Goal: Task Accomplishment & Management: Complete application form

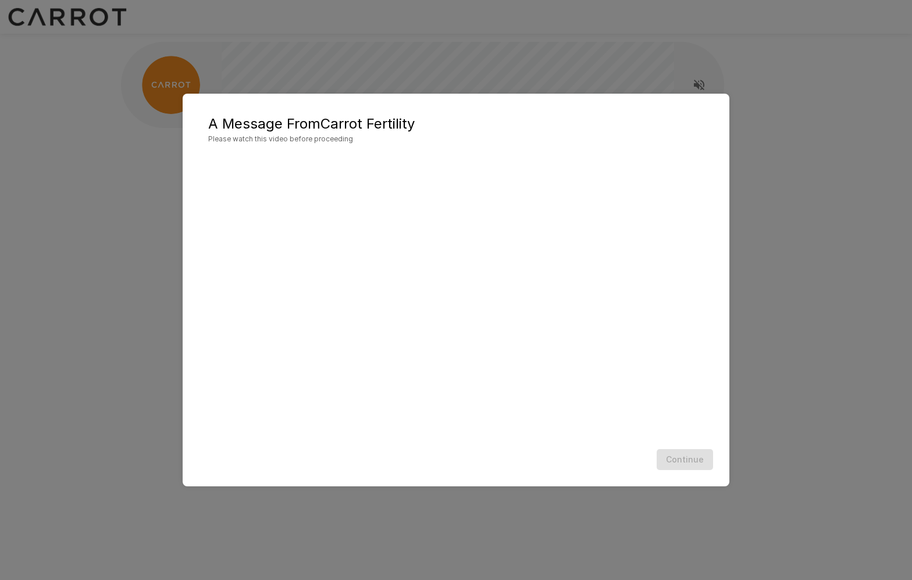
click at [509, 462] on div "Continue" at bounding box center [455, 459] width 523 height 31
click at [676, 462] on button "Continue" at bounding box center [685, 460] width 56 height 22
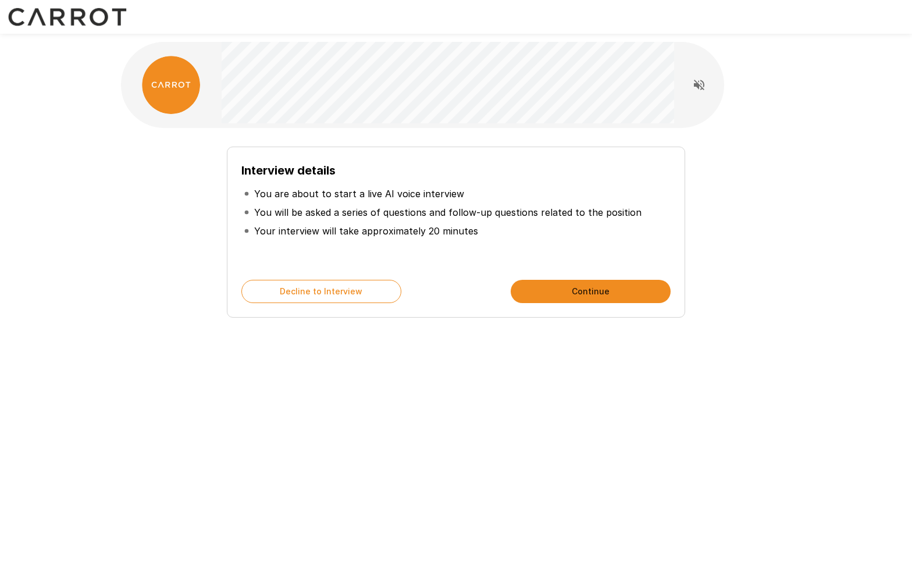
click at [564, 297] on button "Continue" at bounding box center [591, 291] width 160 height 23
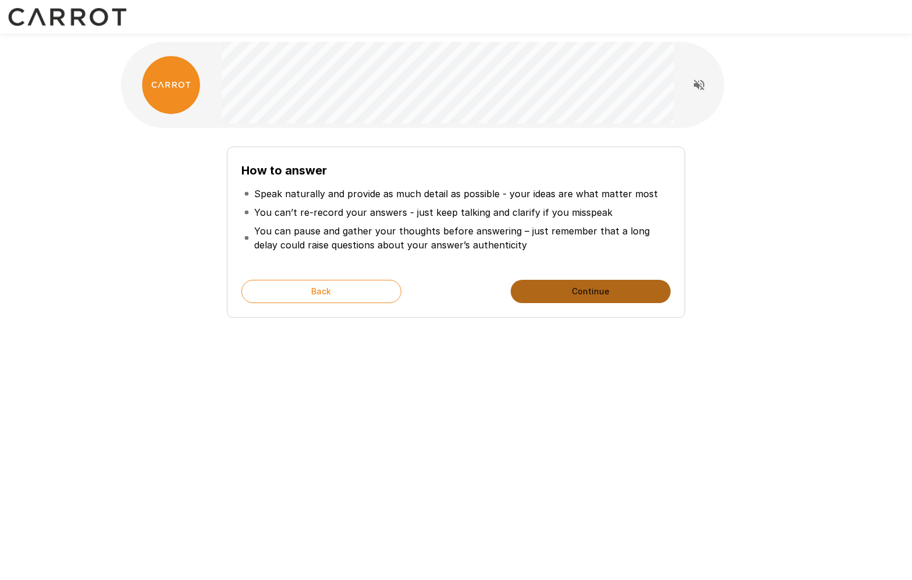
click at [591, 297] on button "Continue" at bounding box center [591, 291] width 160 height 23
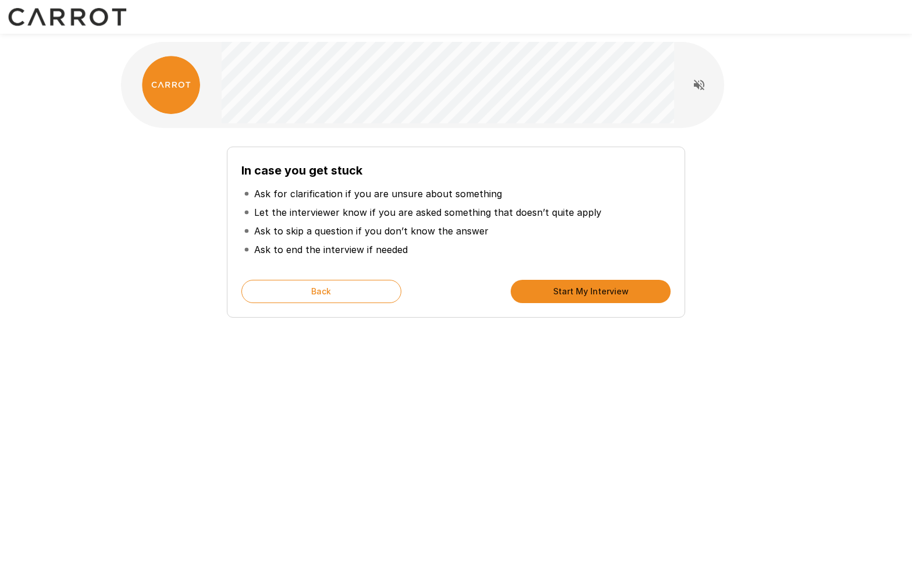
click at [558, 298] on button "Start My Interview" at bounding box center [591, 291] width 160 height 23
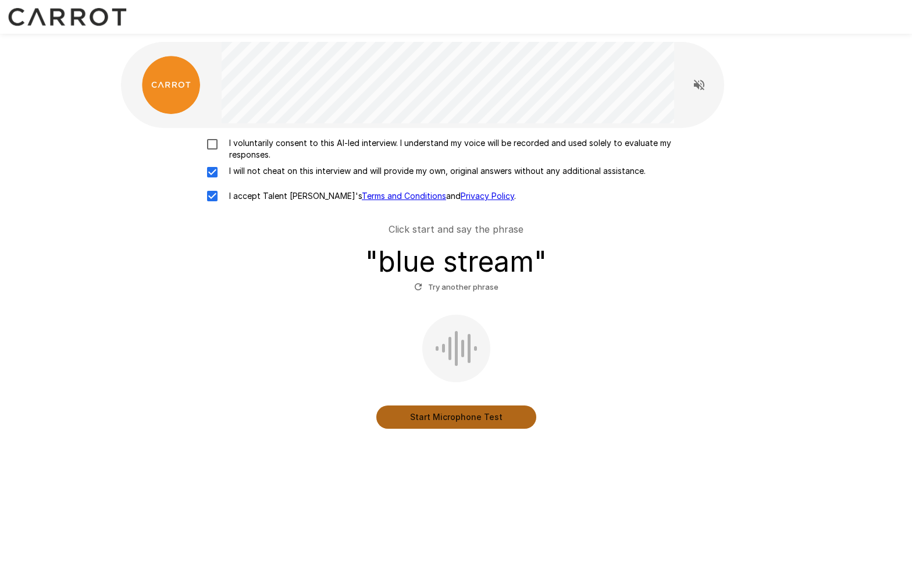
click at [467, 417] on button "Start Microphone Test" at bounding box center [456, 416] width 160 height 23
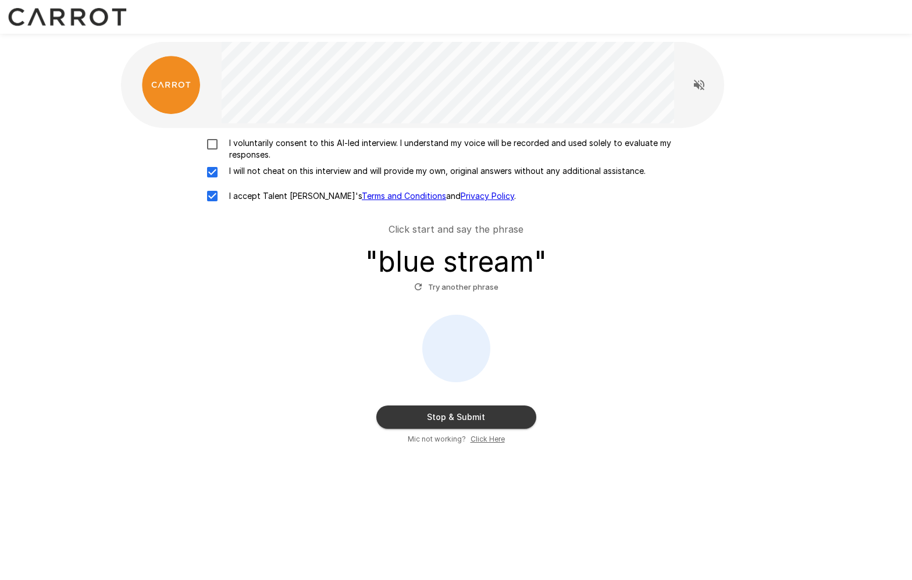
click at [497, 417] on button "Stop & Submit" at bounding box center [456, 416] width 160 height 23
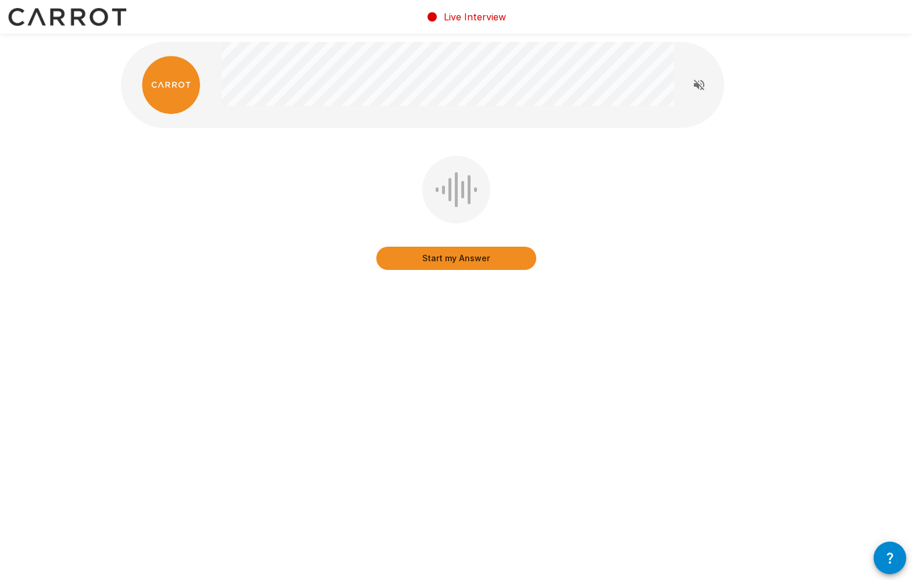
click at [456, 261] on button "Start my Answer" at bounding box center [456, 258] width 160 height 23
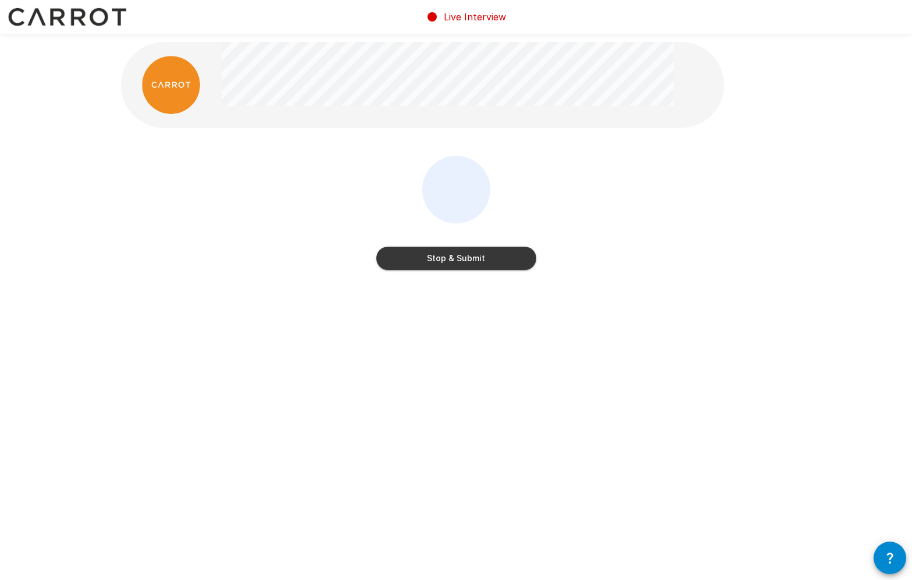
click at [455, 262] on button "Stop & Submit" at bounding box center [456, 258] width 160 height 23
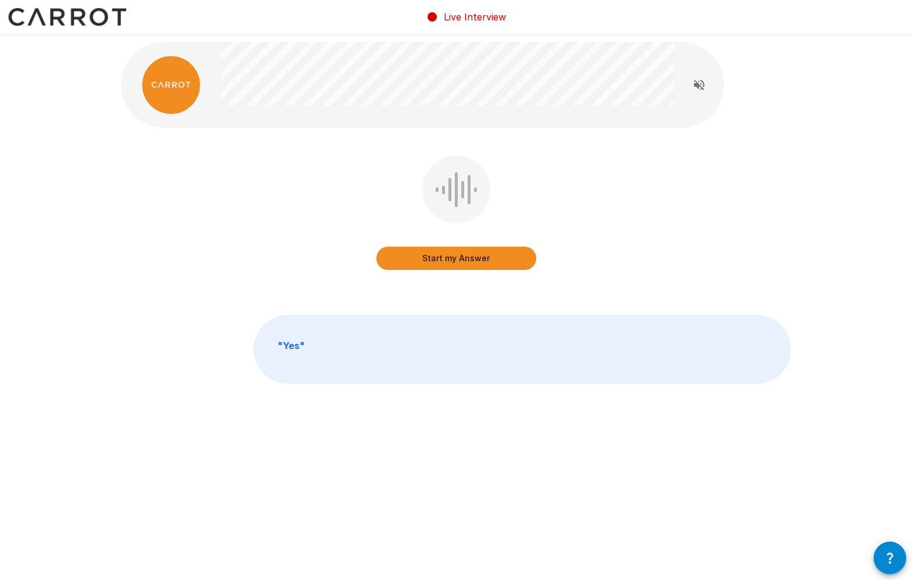
click at [468, 265] on button "Start my Answer" at bounding box center [456, 258] width 160 height 23
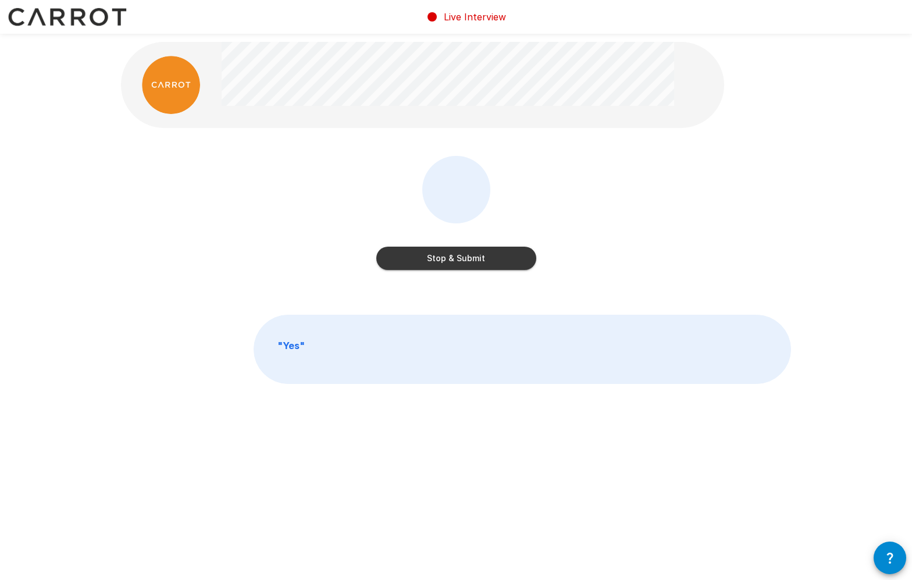
click at [468, 264] on button "Stop & Submit" at bounding box center [456, 258] width 160 height 23
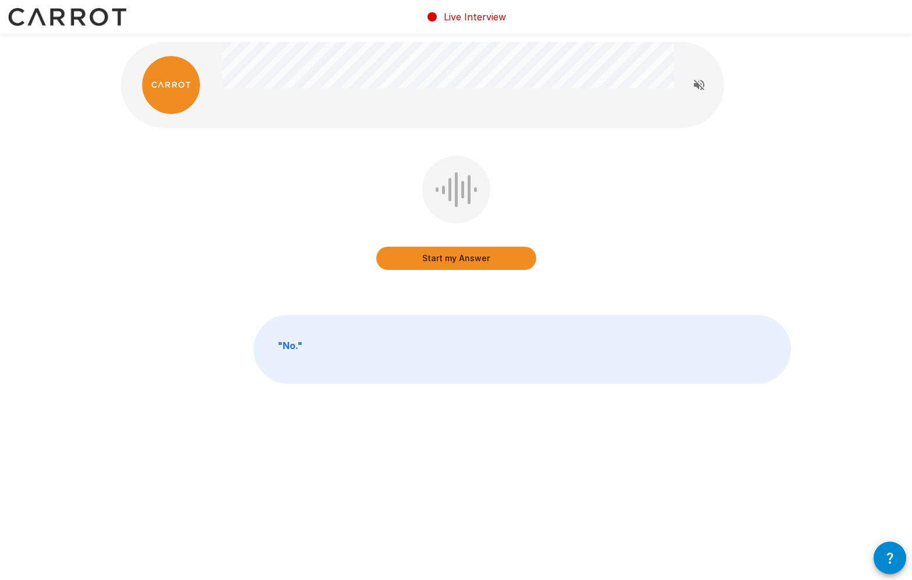
click at [458, 255] on button "Start my Answer" at bounding box center [456, 258] width 160 height 23
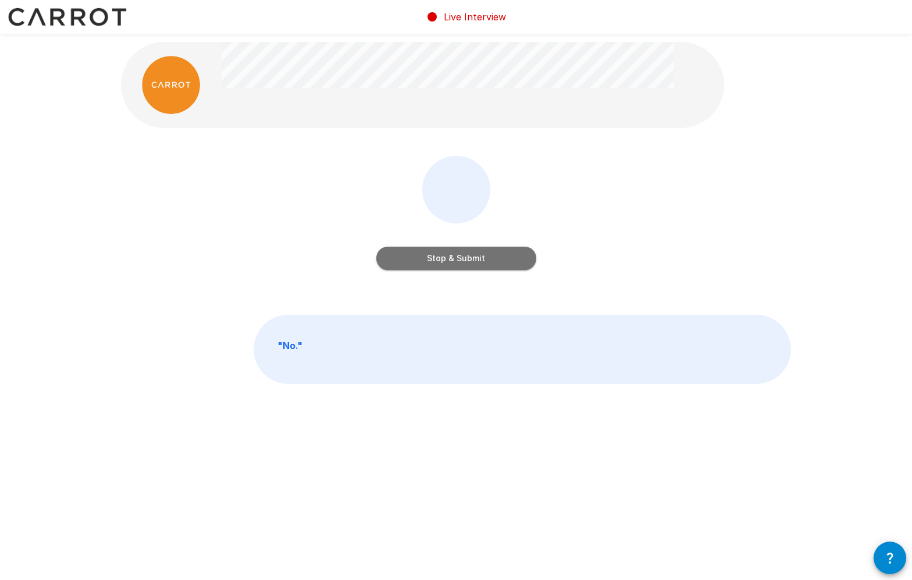
click at [458, 255] on button "Stop & Submit" at bounding box center [456, 258] width 160 height 23
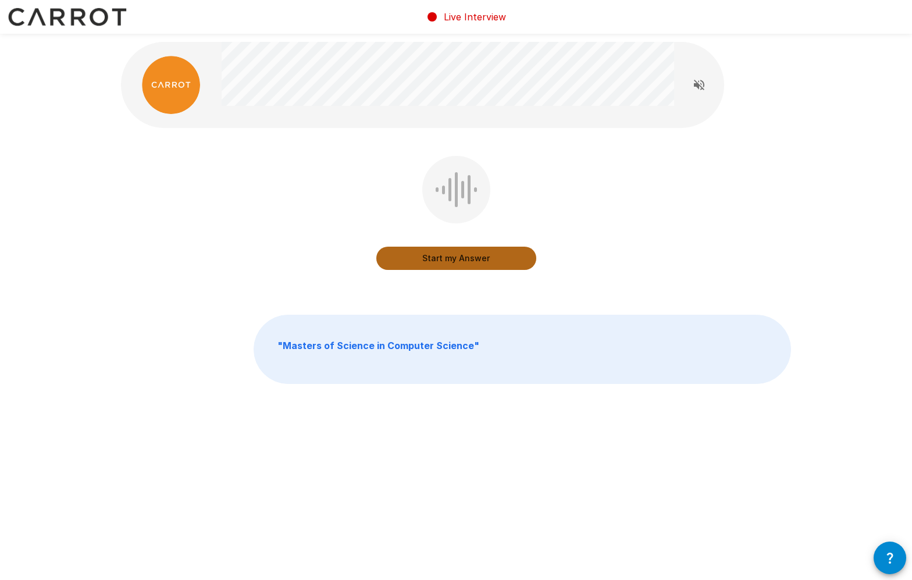
click at [449, 263] on button "Start my Answer" at bounding box center [456, 258] width 160 height 23
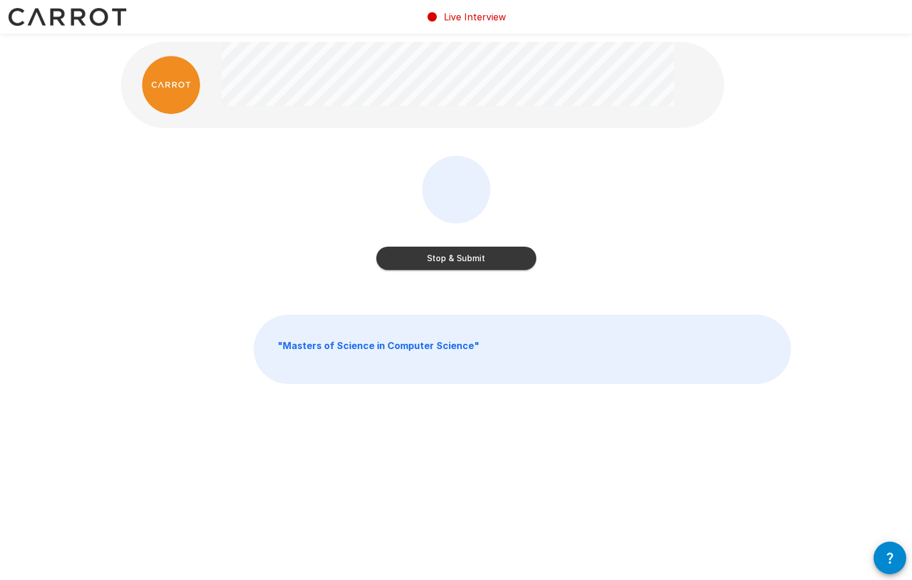
click at [454, 258] on button "Stop & Submit" at bounding box center [456, 258] width 160 height 23
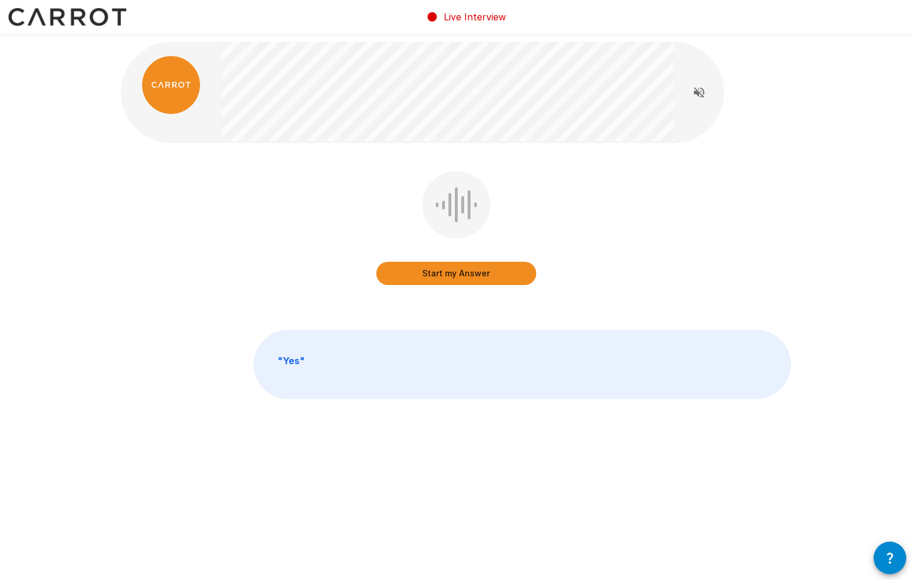
click at [432, 268] on button "Start my Answer" at bounding box center [456, 273] width 160 height 23
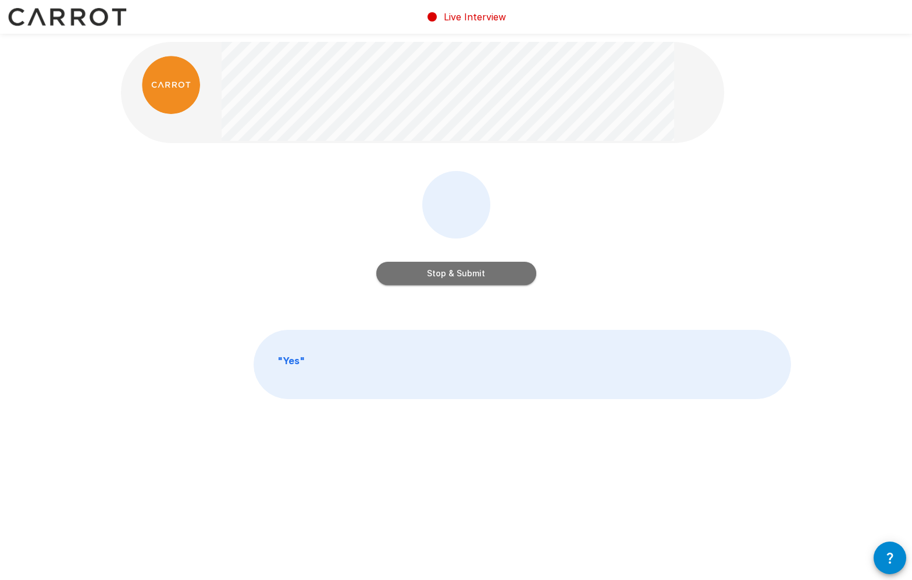
click at [496, 273] on button "Stop & Submit" at bounding box center [456, 273] width 160 height 23
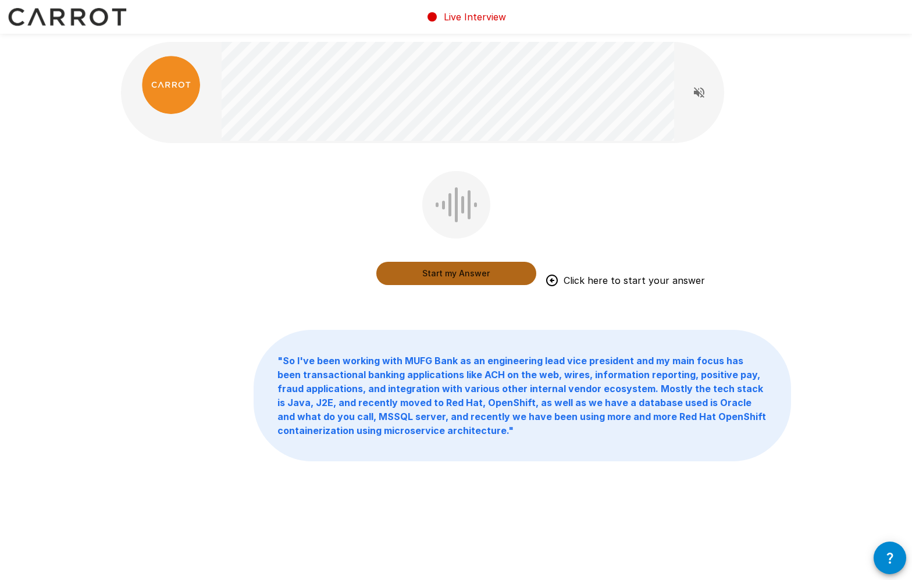
click at [477, 270] on button "Start my Answer" at bounding box center [456, 273] width 160 height 23
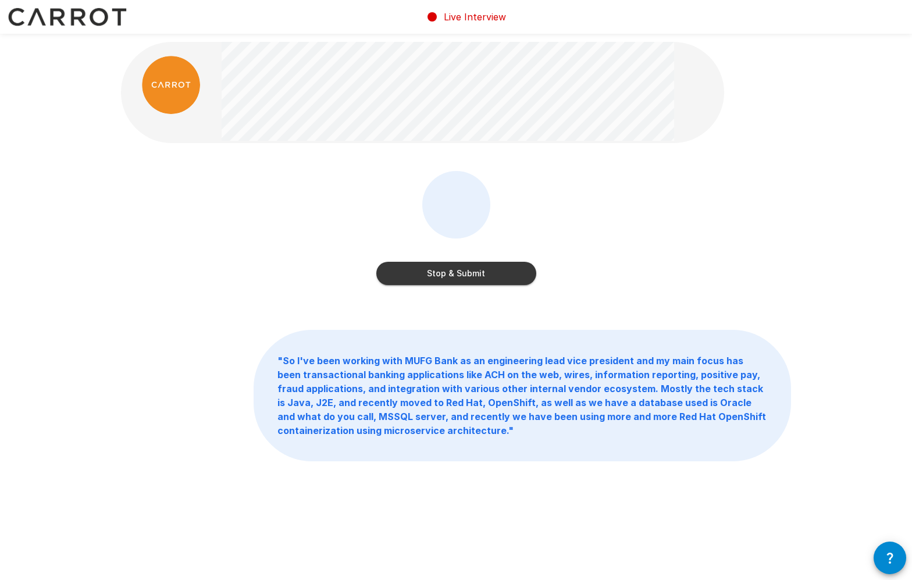
click at [489, 272] on button "Stop & Submit" at bounding box center [456, 273] width 160 height 23
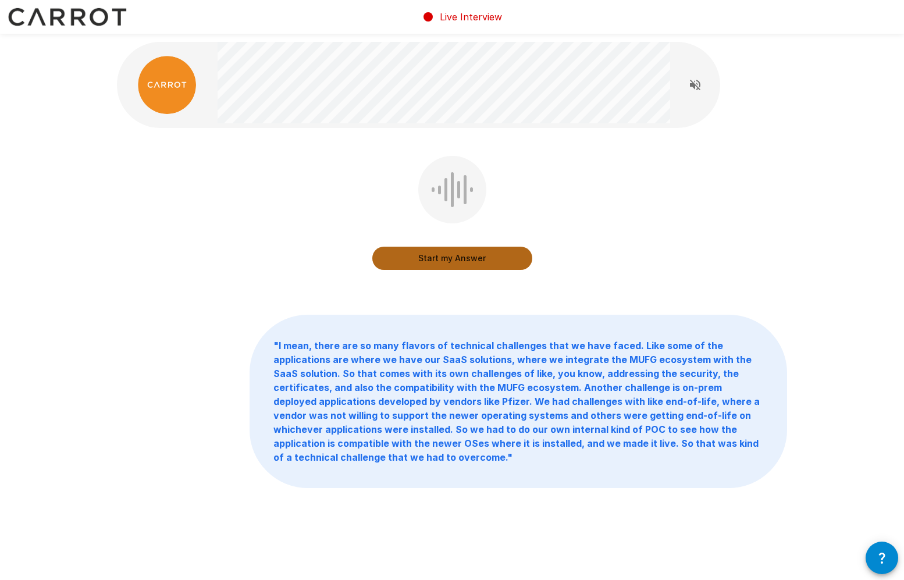
click at [462, 263] on button "Start my Answer" at bounding box center [452, 258] width 160 height 23
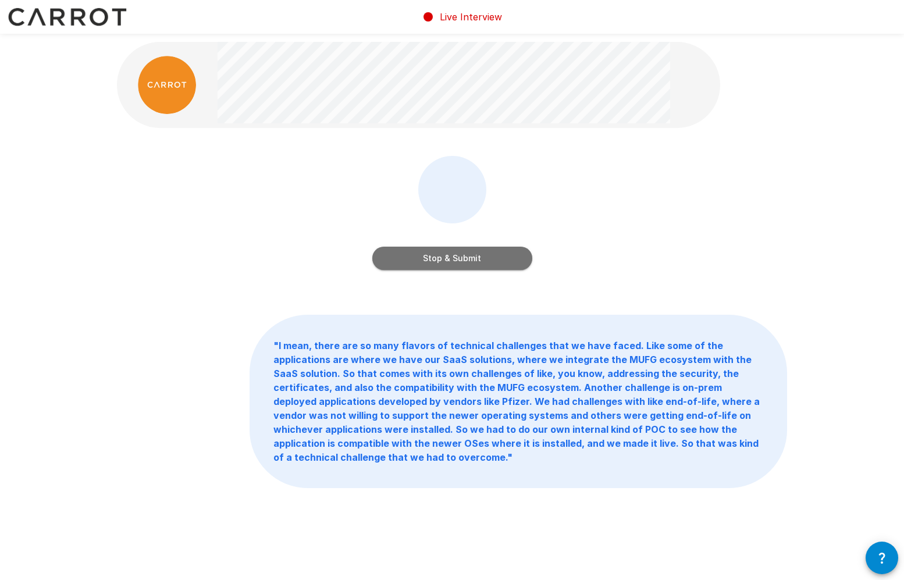
click at [473, 266] on button "Stop & Submit" at bounding box center [452, 258] width 160 height 23
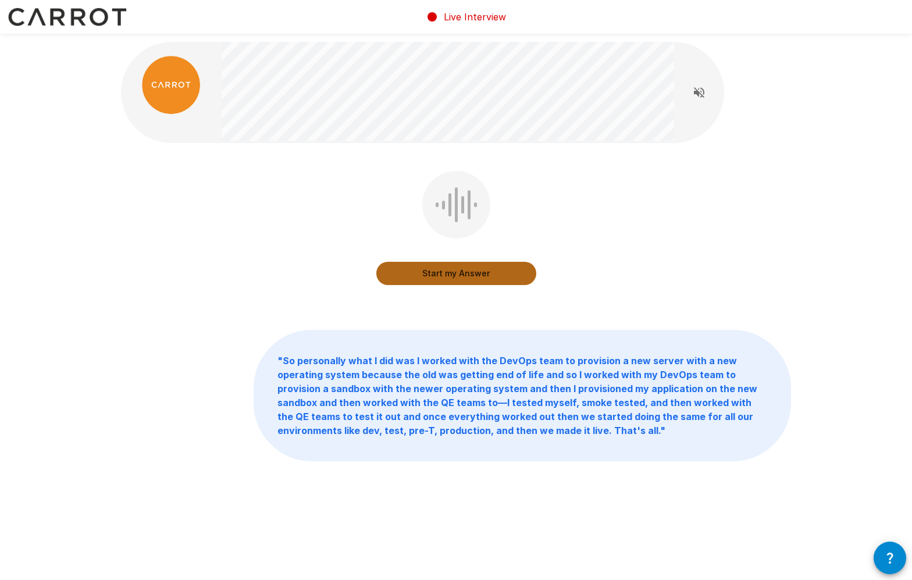
click at [460, 277] on button "Start my Answer" at bounding box center [456, 273] width 160 height 23
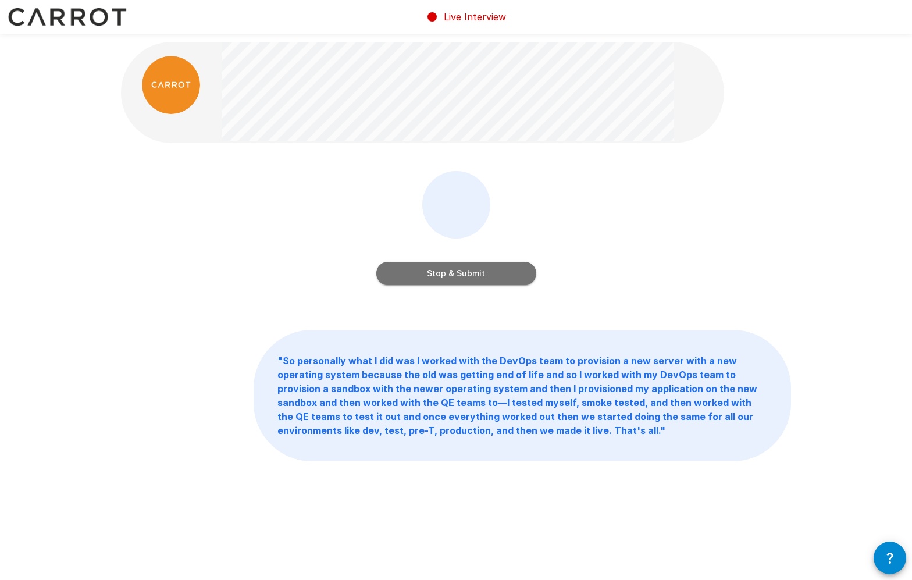
click at [475, 269] on button "Stop & Submit" at bounding box center [456, 273] width 160 height 23
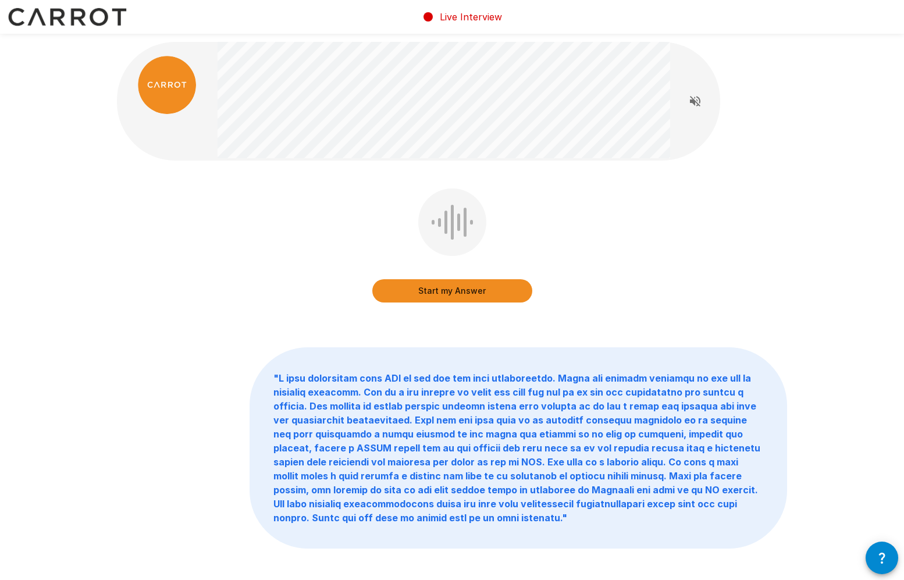
click at [487, 288] on button "Start my Answer" at bounding box center [452, 290] width 160 height 23
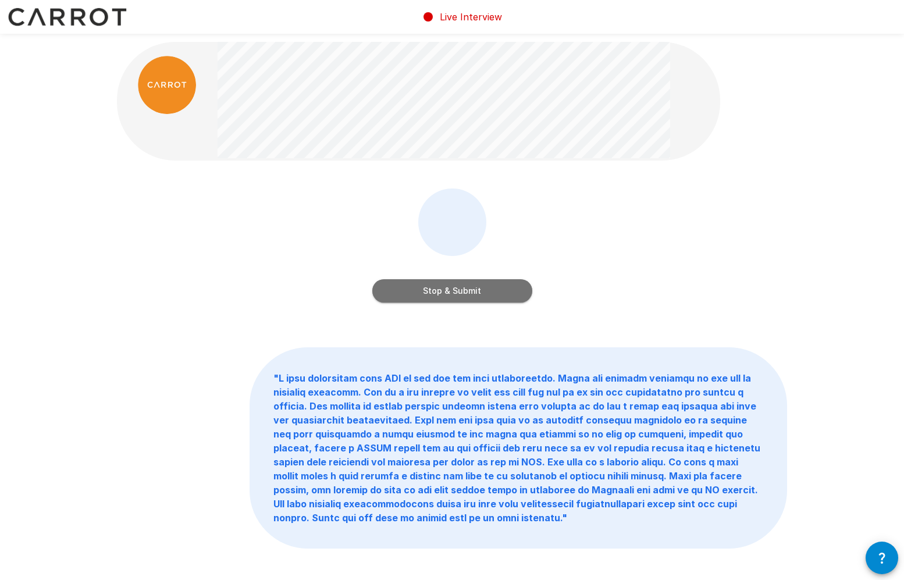
click at [476, 291] on button "Stop & Submit" at bounding box center [452, 290] width 160 height 23
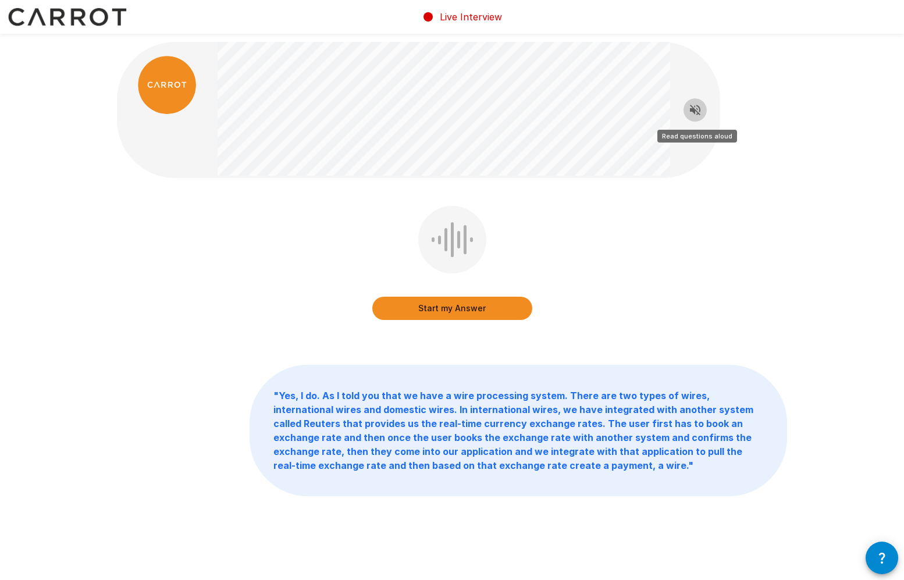
click at [694, 109] on icon "Read questions aloud" at bounding box center [695, 110] width 10 height 10
click at [489, 306] on button "Start my Answer" at bounding box center [452, 308] width 160 height 23
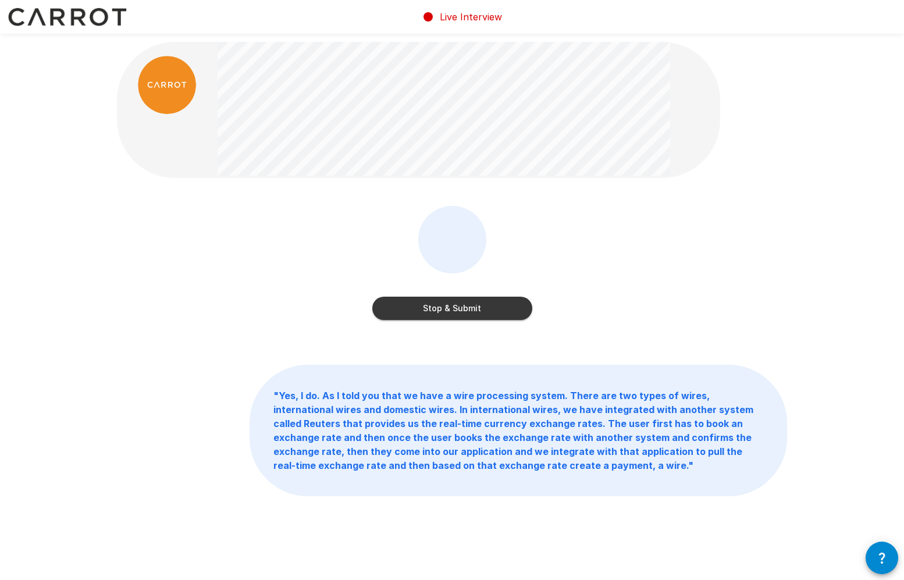
click at [493, 316] on button "Stop & Submit" at bounding box center [452, 308] width 160 height 23
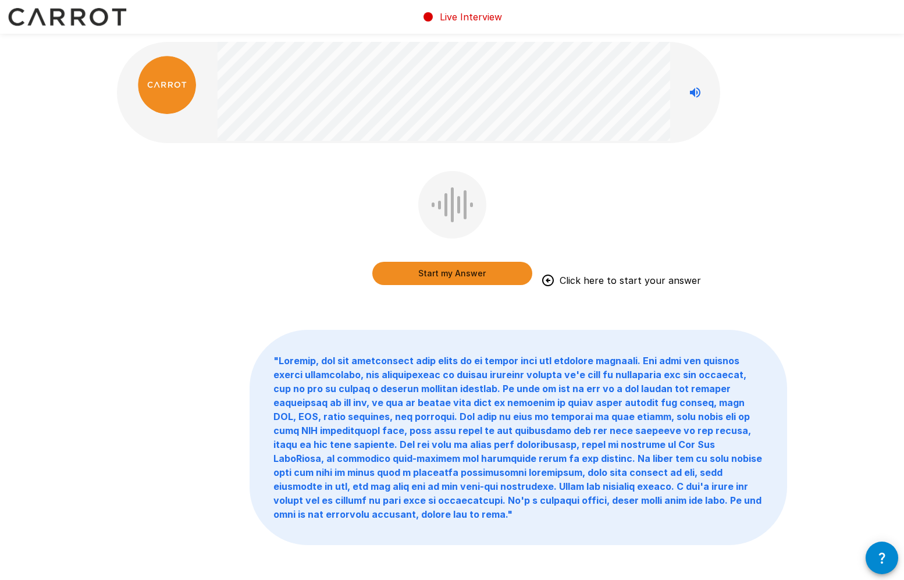
click at [476, 277] on button "Start my Answer" at bounding box center [452, 273] width 160 height 23
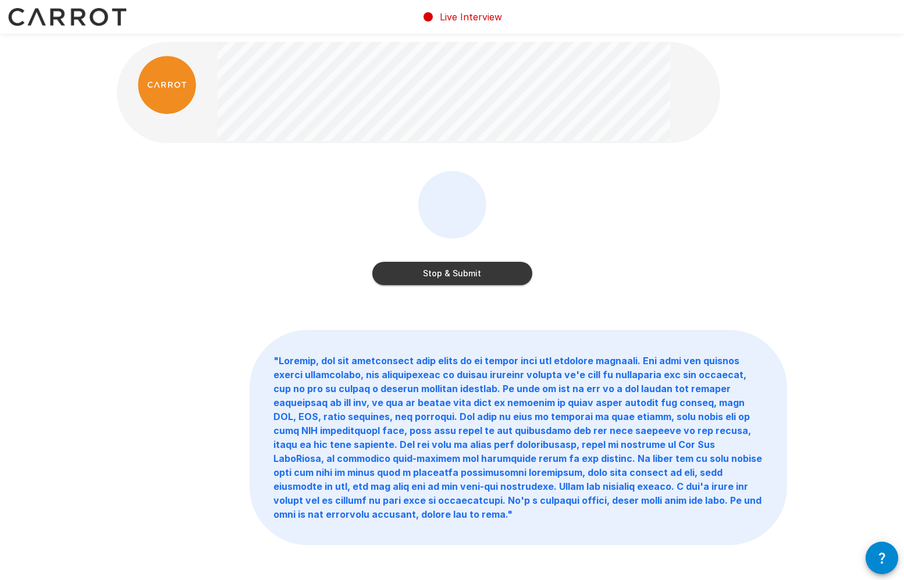
click at [487, 278] on button "Stop & Submit" at bounding box center [452, 273] width 160 height 23
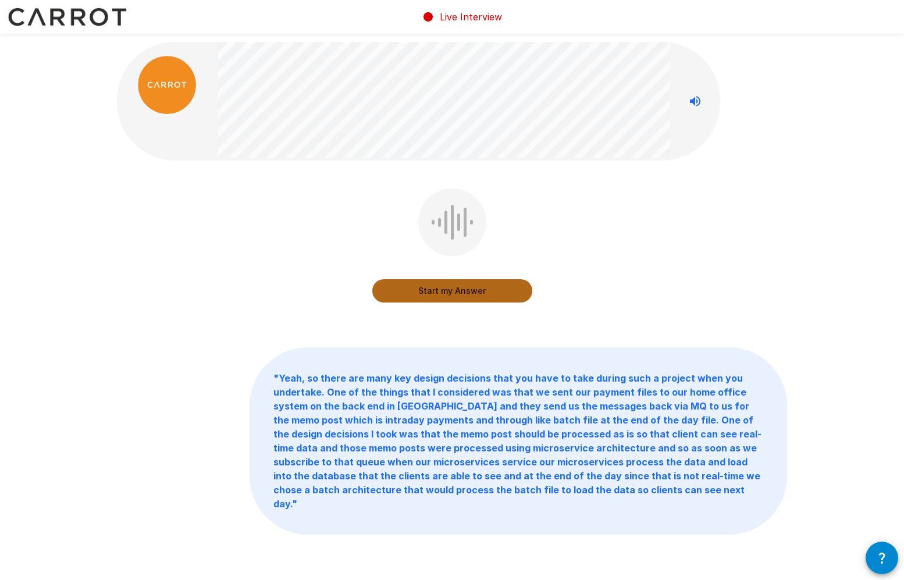
click at [493, 295] on button "Start my Answer" at bounding box center [452, 290] width 160 height 23
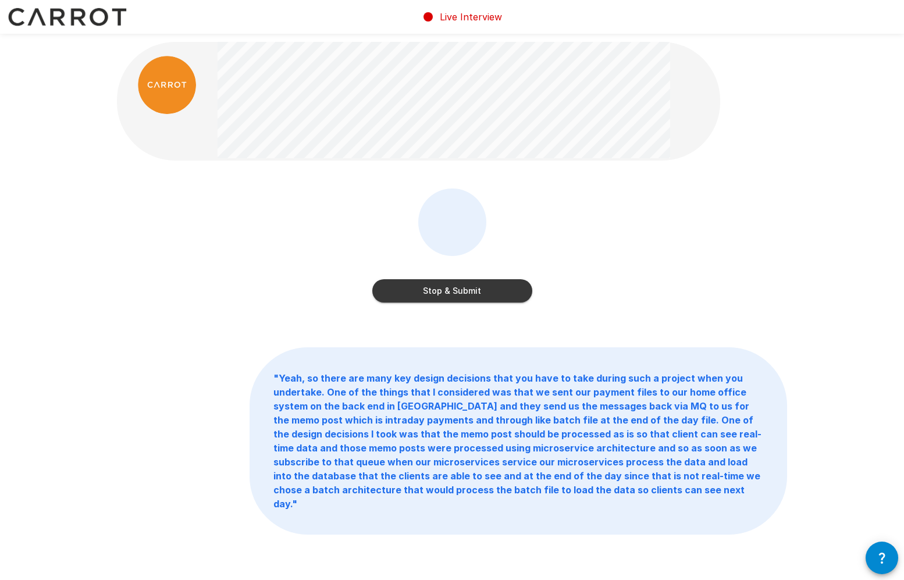
click at [502, 298] on button "Stop & Submit" at bounding box center [452, 290] width 160 height 23
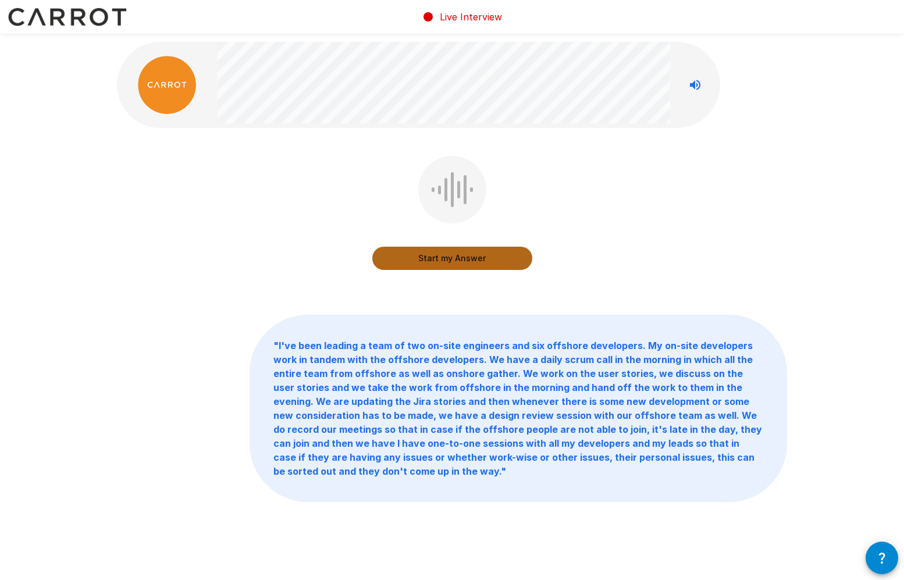
click at [469, 265] on button "Start my Answer" at bounding box center [452, 258] width 160 height 23
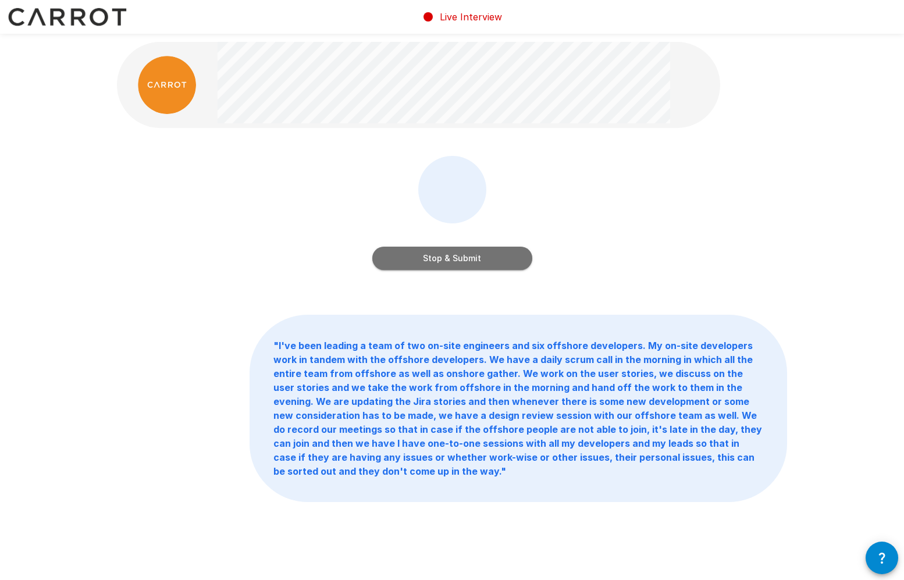
click at [484, 261] on button "Stop & Submit" at bounding box center [452, 258] width 160 height 23
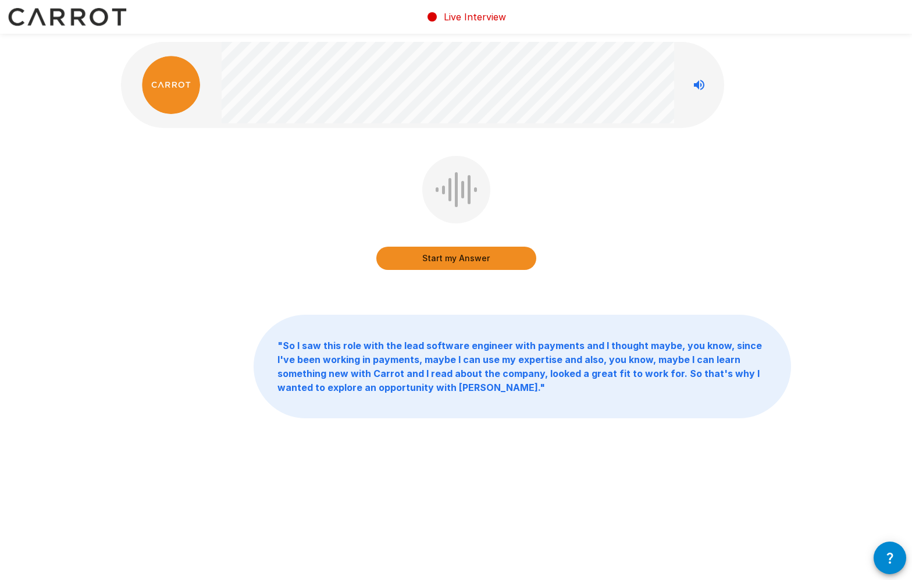
click at [480, 255] on button "Start my Answer" at bounding box center [456, 258] width 160 height 23
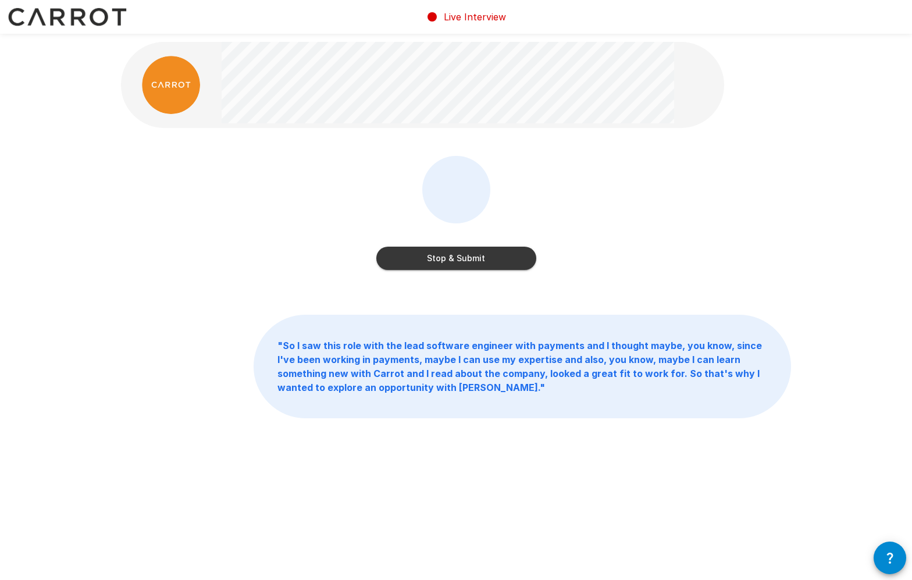
click at [486, 263] on button "Stop & Submit" at bounding box center [456, 258] width 160 height 23
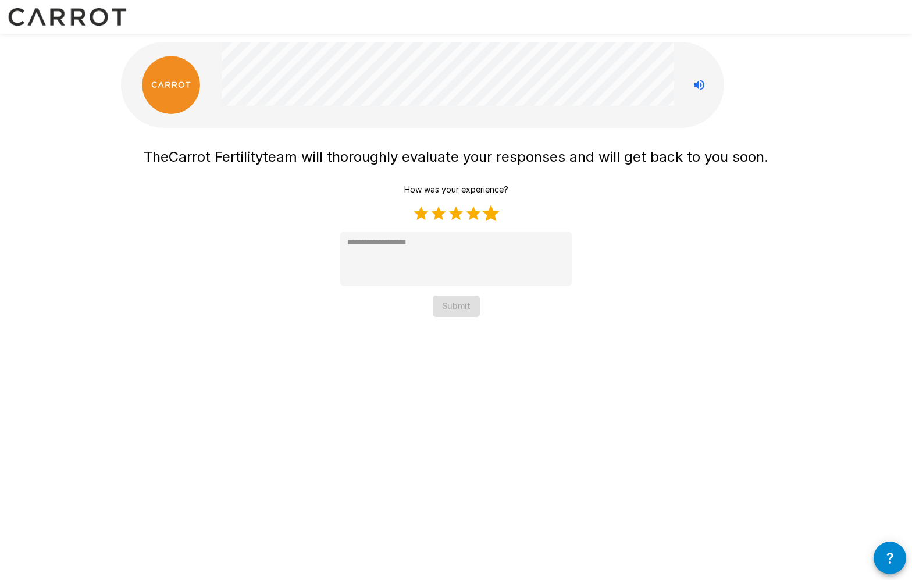
click at [491, 219] on label "5 Stars" at bounding box center [490, 213] width 17 height 17
click at [477, 209] on label "4 Stars" at bounding box center [473, 213] width 17 height 17
type textarea "*"
click at [473, 320] on div "The Carrot Fertility team will thoroughly evaluate your responses and will get …" at bounding box center [456, 183] width 698 height 366
click at [470, 313] on button "Submit" at bounding box center [456, 306] width 47 height 22
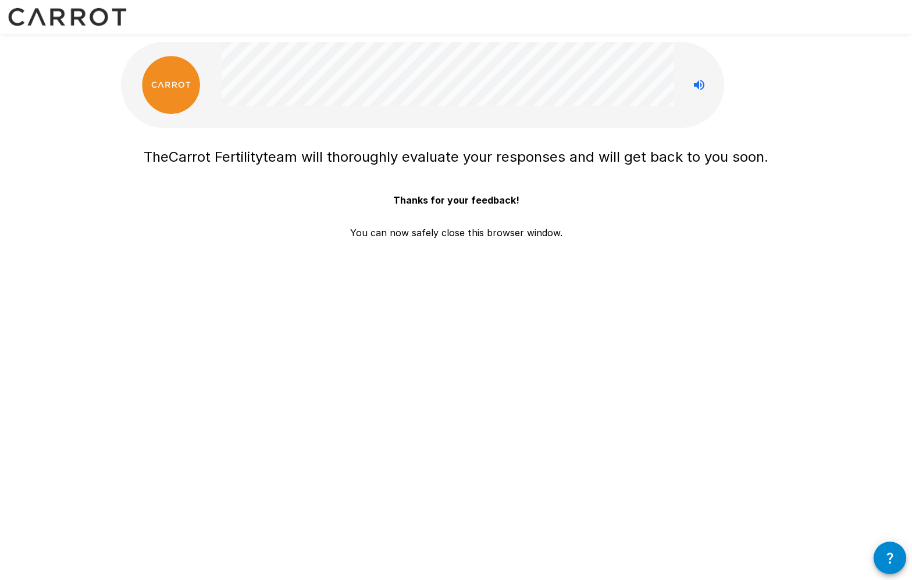
click at [330, 206] on div "The Carrot Fertility team will thoroughly evaluate your responses and will get …" at bounding box center [456, 191] width 625 height 98
